Goal: Transaction & Acquisition: Purchase product/service

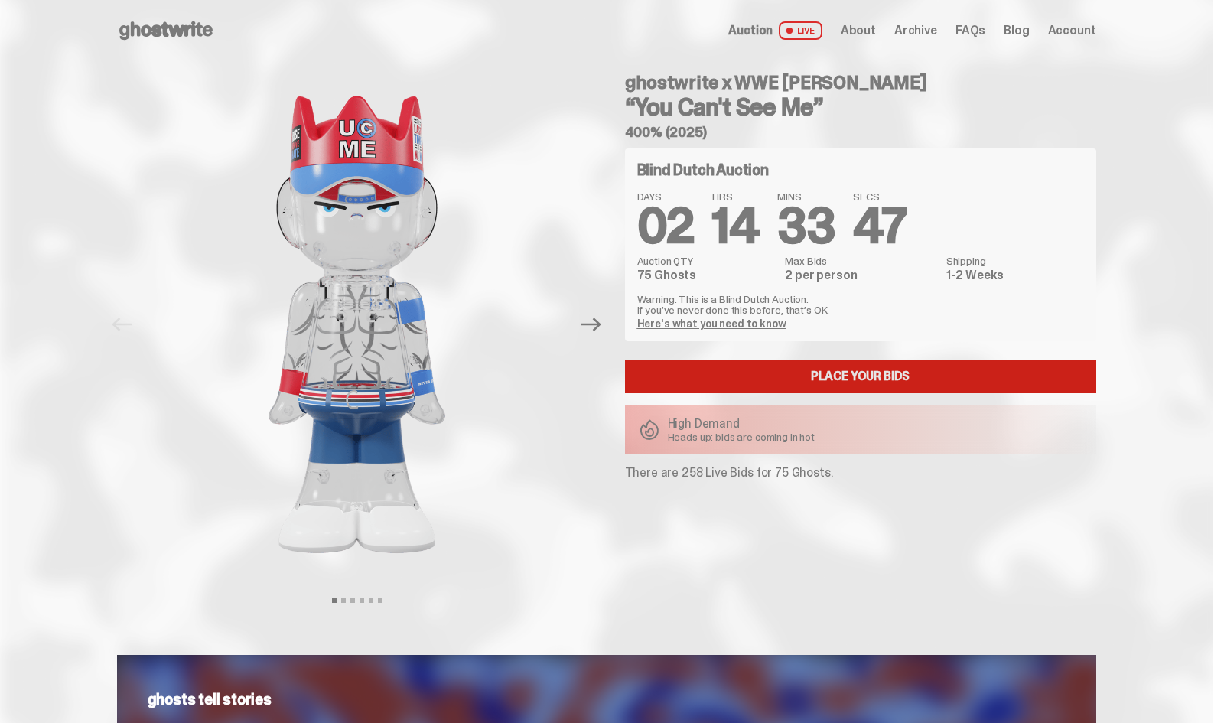
click at [797, 373] on link "Place your Bids" at bounding box center [860, 377] width 471 height 34
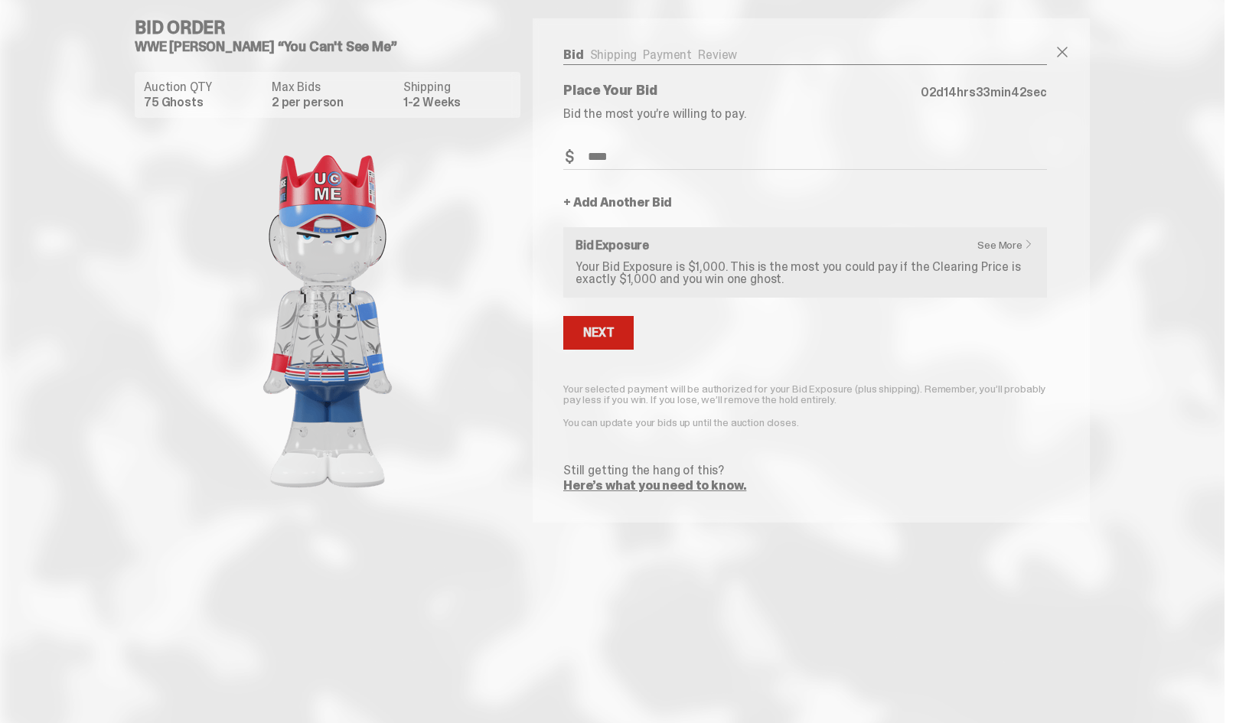
type input "****"
click at [592, 321] on button "Next" at bounding box center [598, 333] width 70 height 34
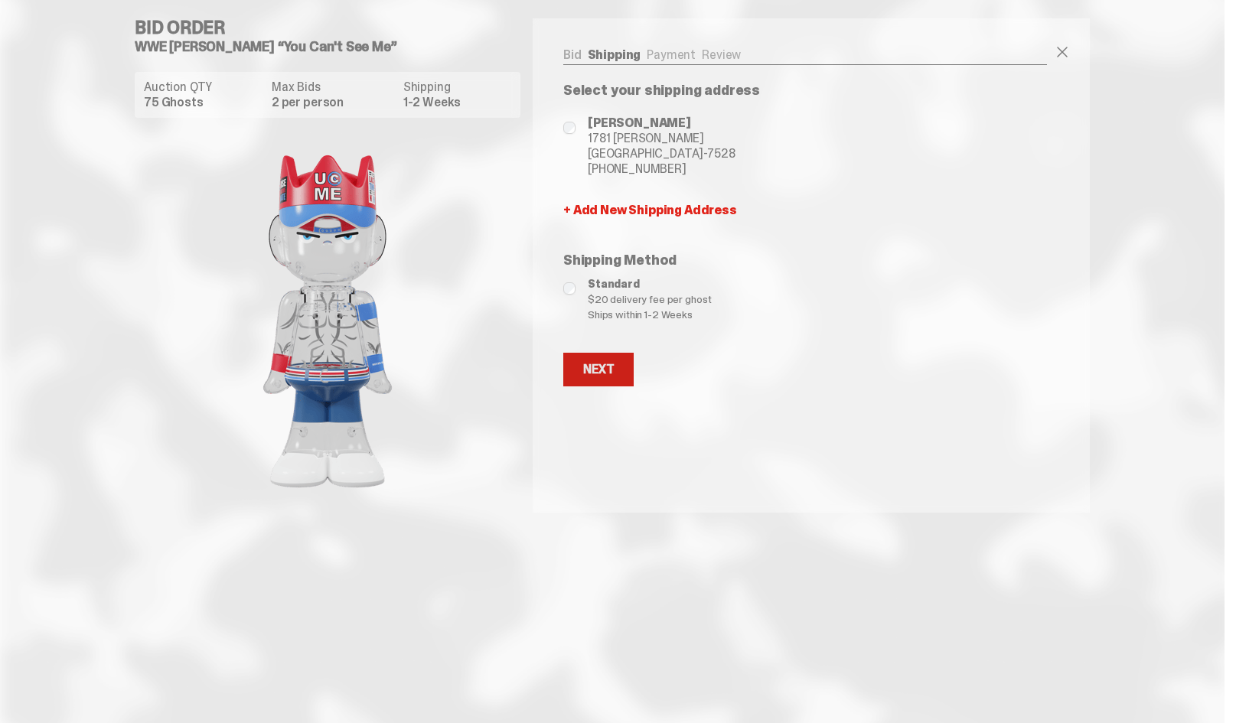
click at [599, 368] on div "Next" at bounding box center [598, 369] width 31 height 12
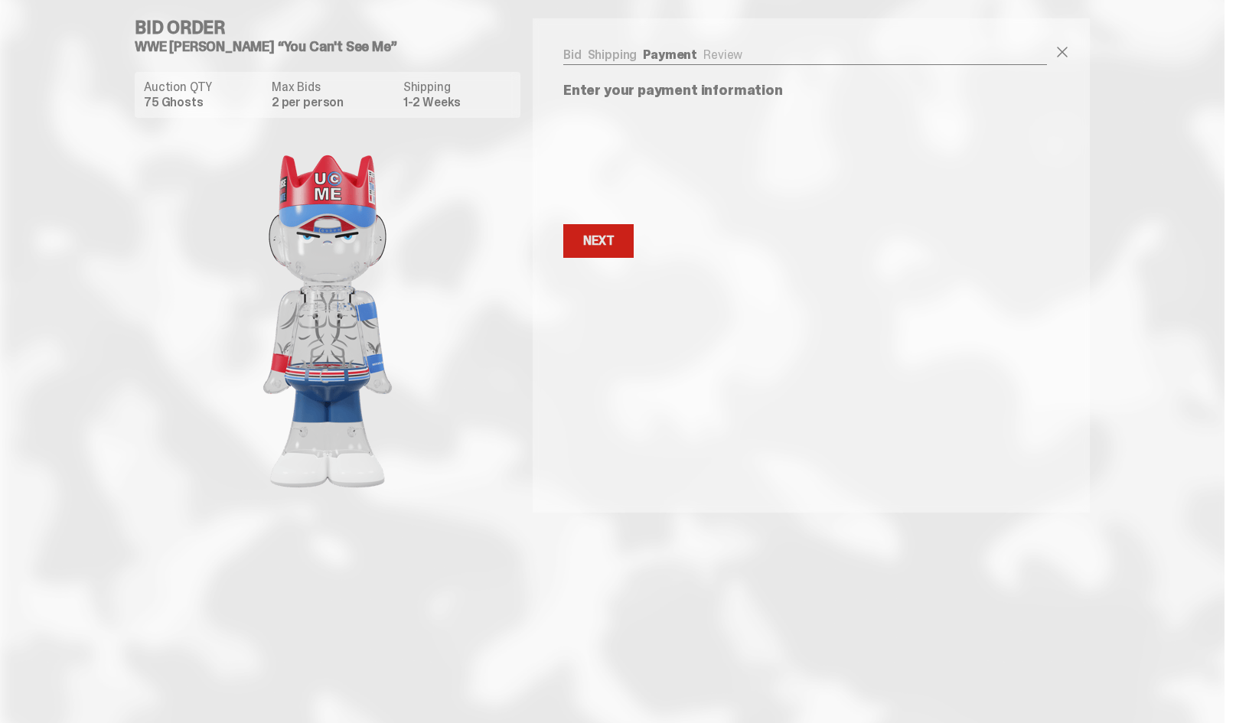
click at [598, 238] on div "Next" at bounding box center [598, 241] width 31 height 12
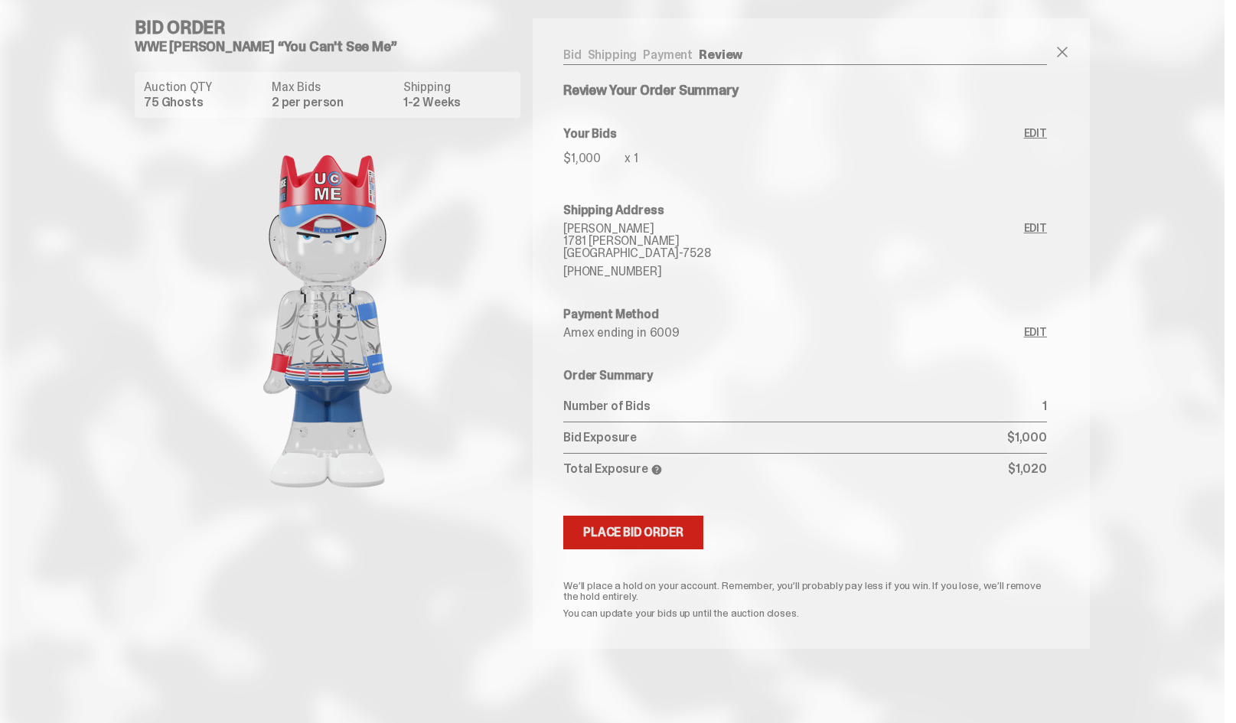
click at [631, 536] on div "Place Bid Order" at bounding box center [633, 532] width 100 height 12
